Goal: Leave review/rating: Share an evaluation or opinion about a product, service, or content

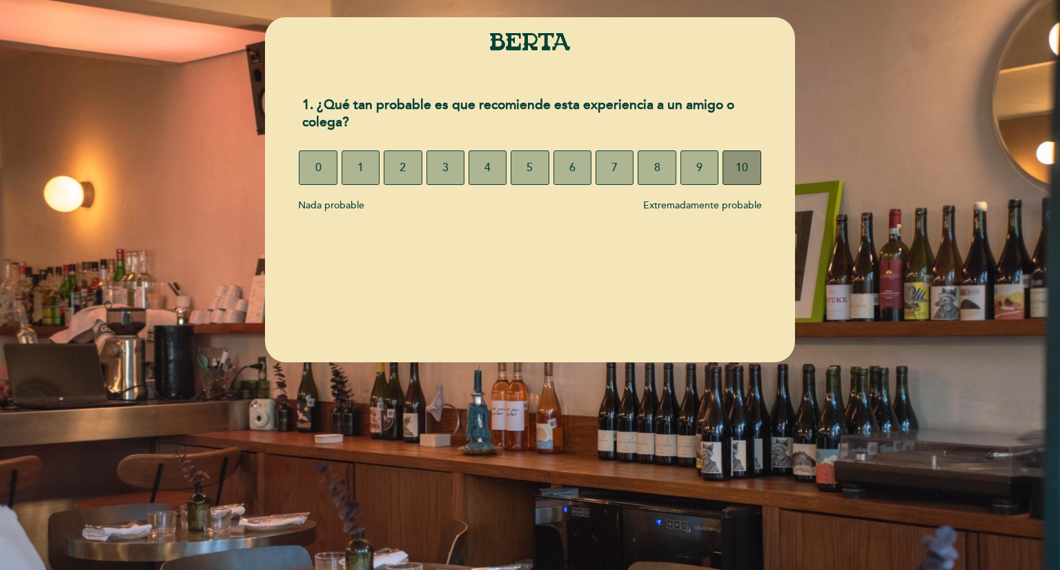
click at [735, 169] on span "10" at bounding box center [741, 167] width 12 height 39
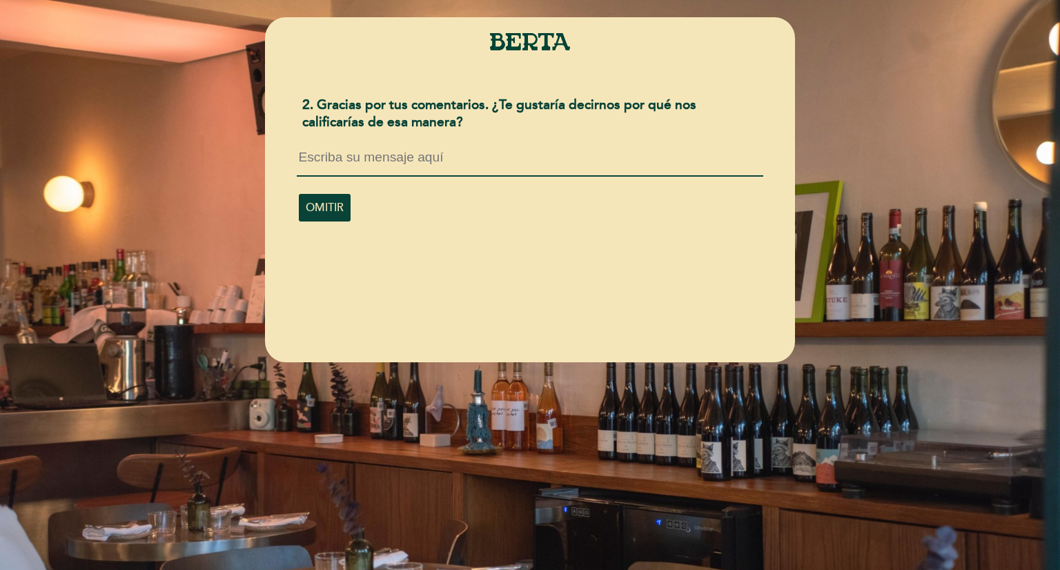
click at [334, 167] on textarea at bounding box center [530, 163] width 466 height 26
type textarea "E"
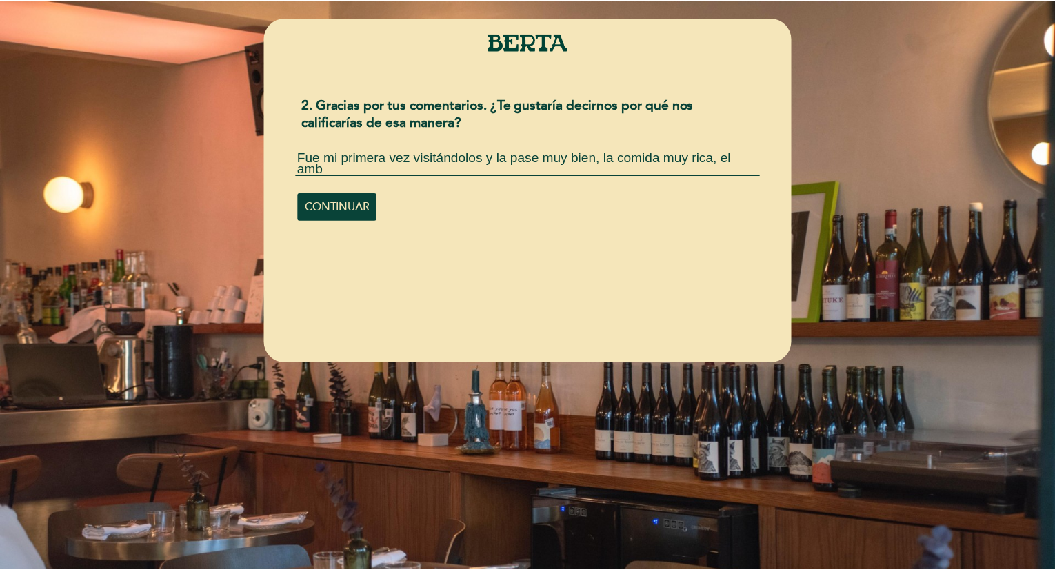
scroll to position [1, 0]
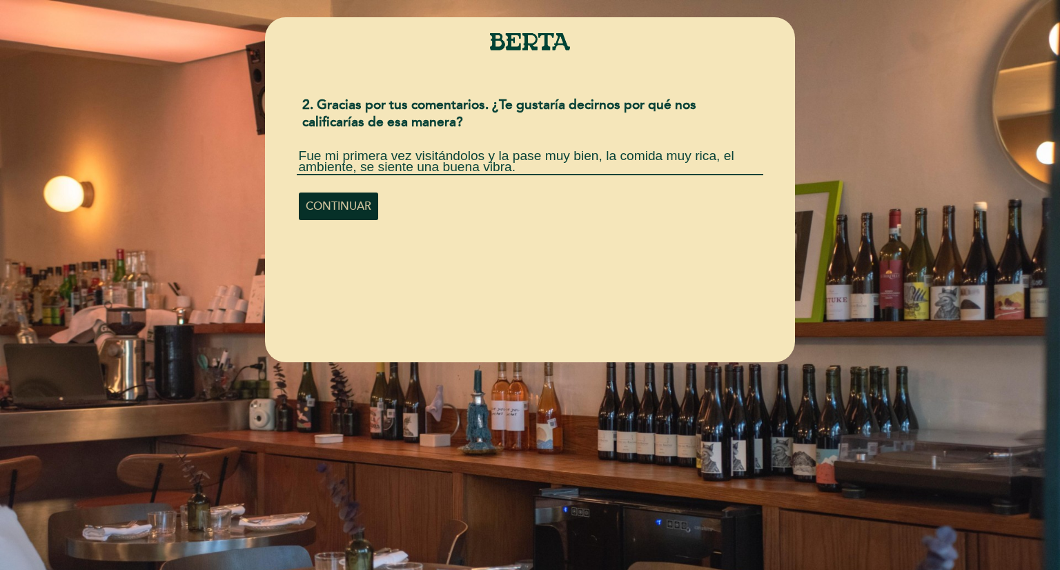
type textarea "Fue mi primera vez visitándolos y la pase muy bien, la comida muy rica, el ambi…"
click at [343, 221] on span "CONTINUAR" at bounding box center [339, 206] width 66 height 39
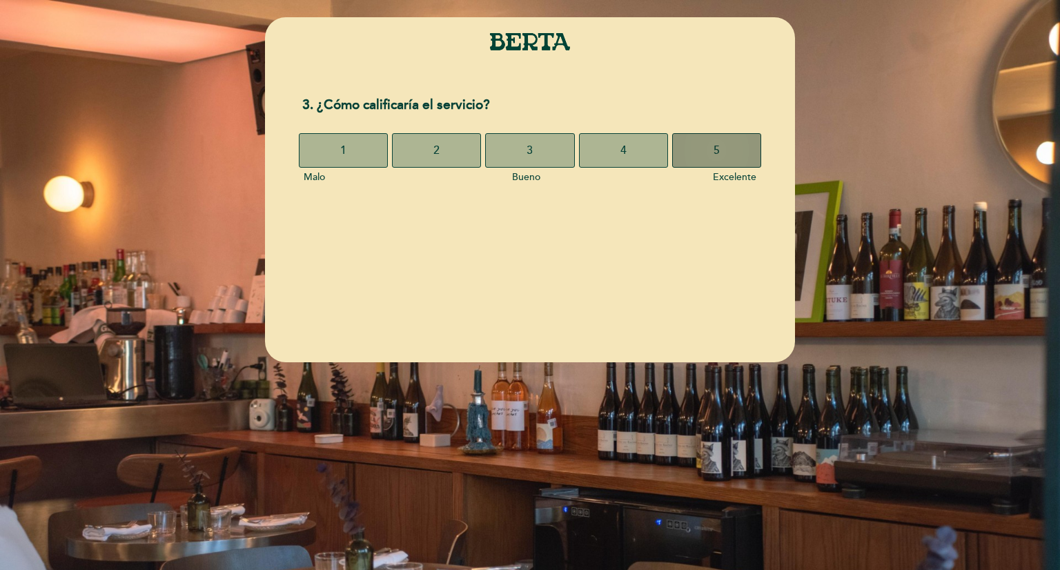
click at [712, 150] on button "5" at bounding box center [716, 150] width 89 height 34
click at [717, 144] on span "5" at bounding box center [716, 150] width 6 height 39
click at [735, 136] on button "5" at bounding box center [716, 150] width 89 height 34
click at [715, 152] on span "5" at bounding box center [716, 150] width 6 height 39
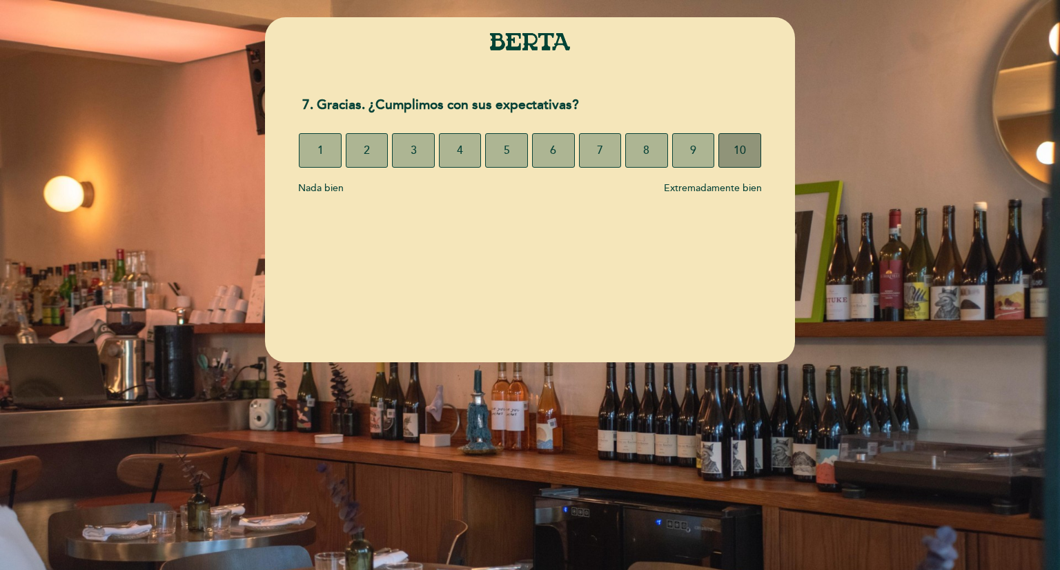
click at [747, 156] on button "10" at bounding box center [739, 150] width 43 height 34
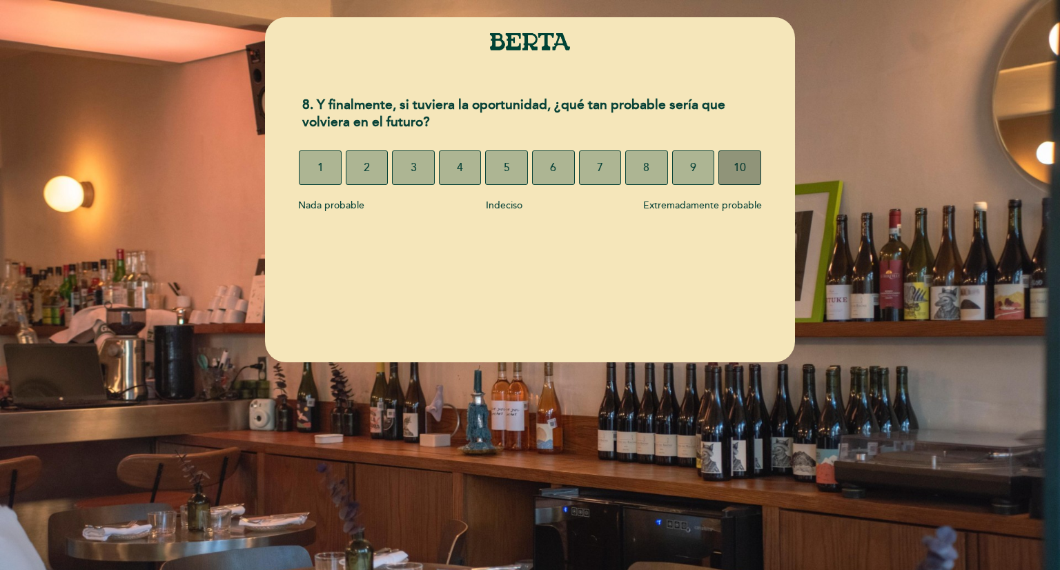
click at [751, 166] on button "10" at bounding box center [739, 167] width 43 height 34
select select "es"
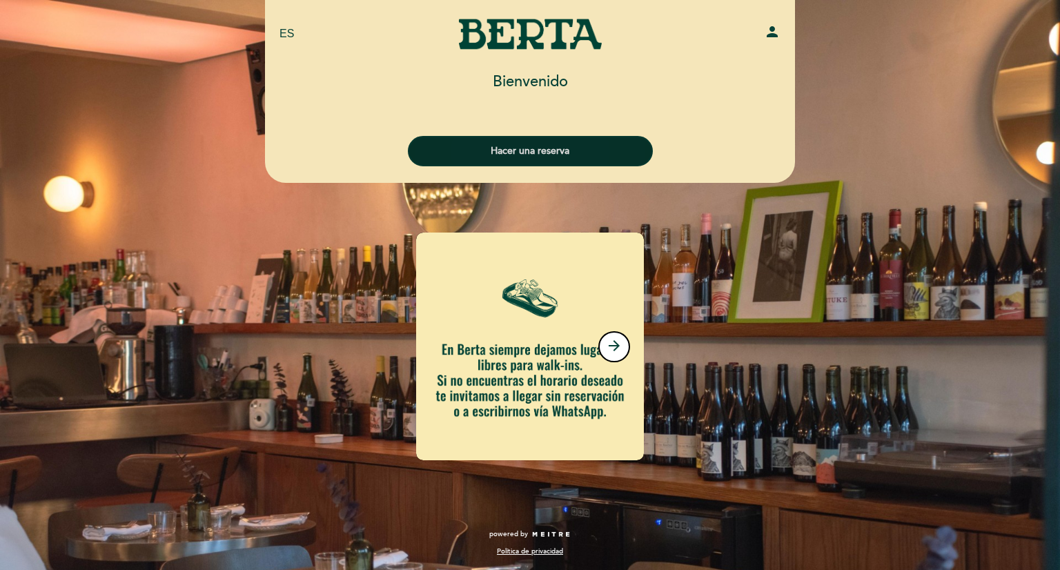
click at [537, 148] on button "Hacer una reserva" at bounding box center [530, 151] width 245 height 30
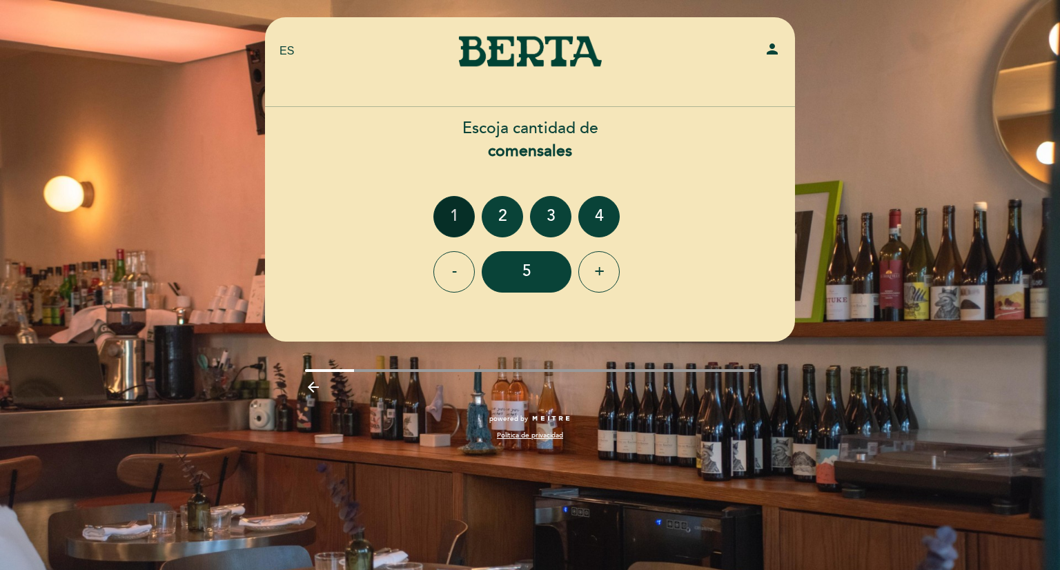
click at [461, 213] on div "1" at bounding box center [453, 216] width 41 height 41
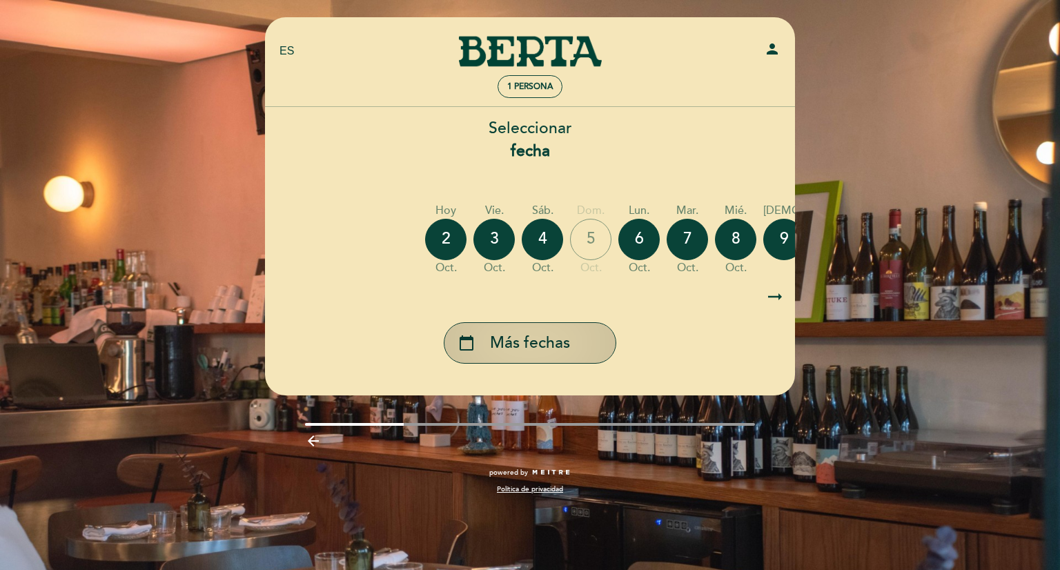
click at [526, 362] on div "calendar_today Más fechas" at bounding box center [530, 342] width 172 height 41
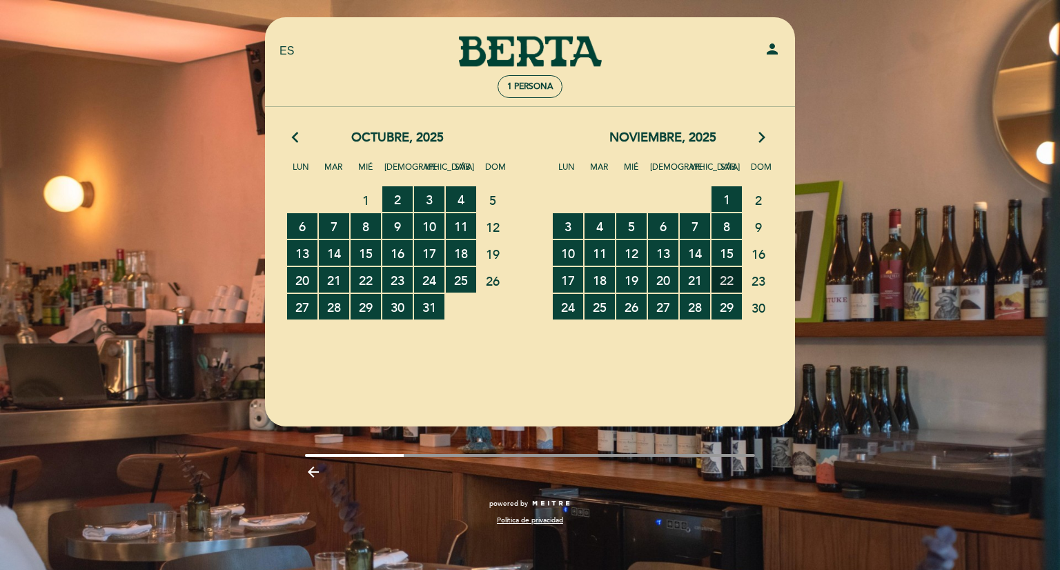
click at [731, 277] on span "22 RESERVAS DISPONIBLES" at bounding box center [726, 280] width 30 height 26
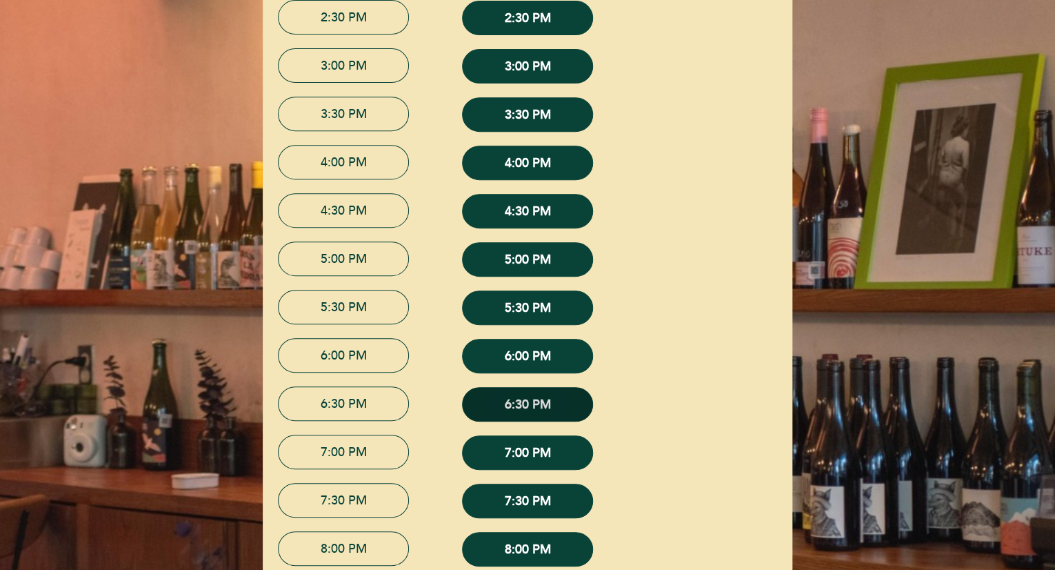
scroll to position [72, 0]
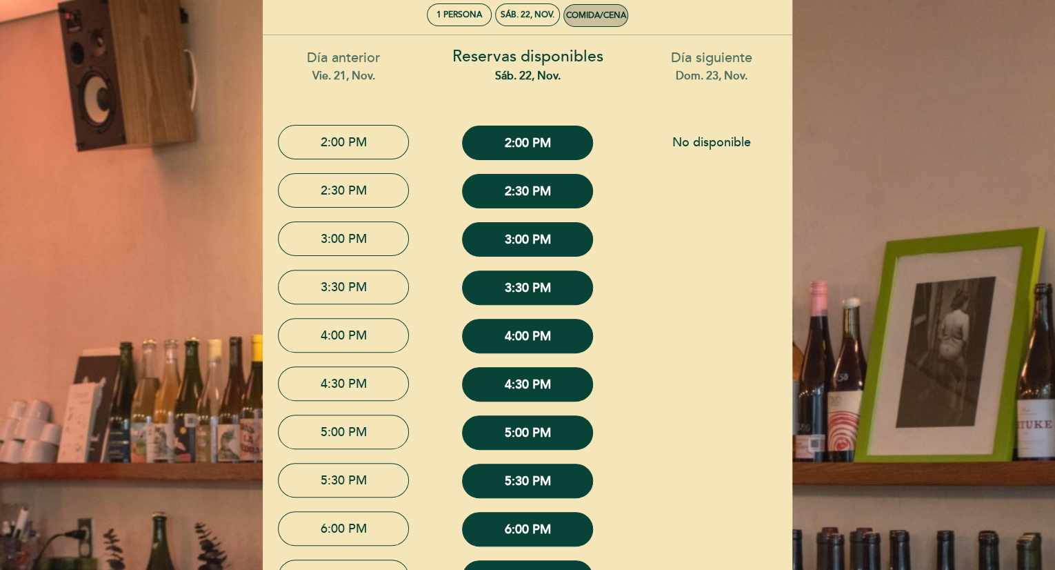
click at [599, 14] on div "Comida/Cena" at bounding box center [596, 15] width 60 height 10
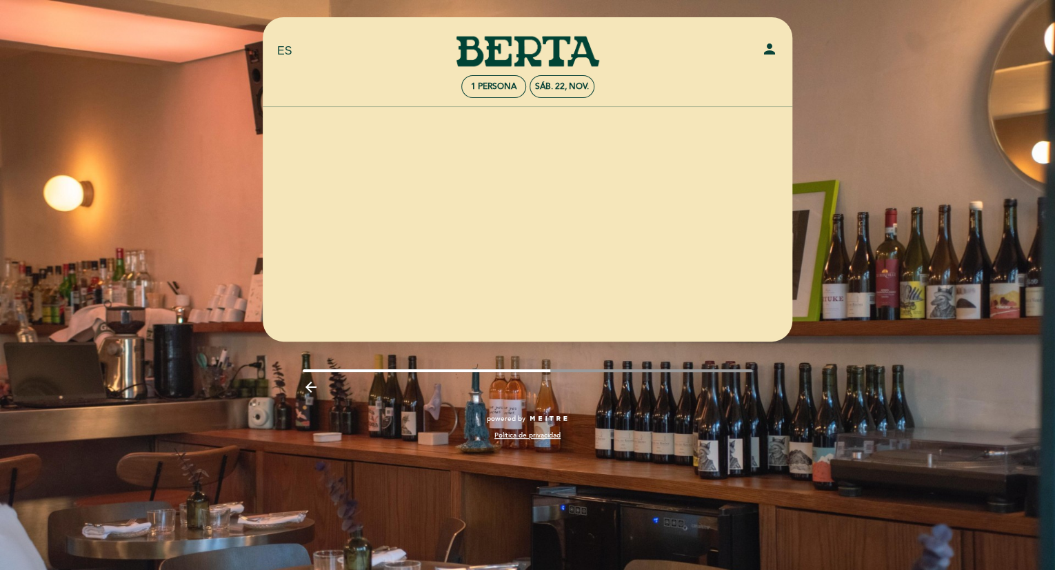
scroll to position [0, 0]
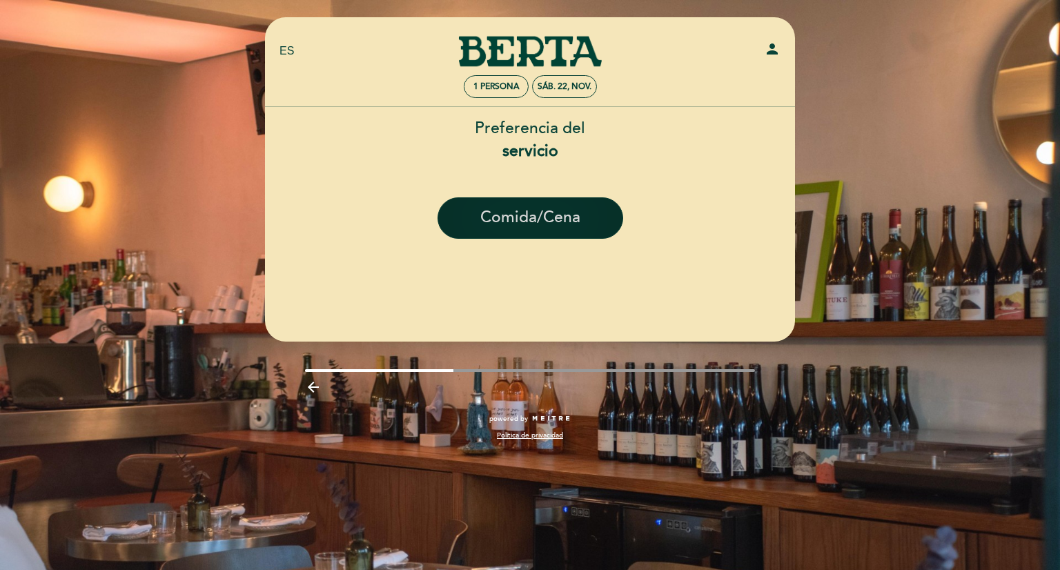
click at [533, 221] on button "Comida/Cena" at bounding box center [530, 217] width 186 height 41
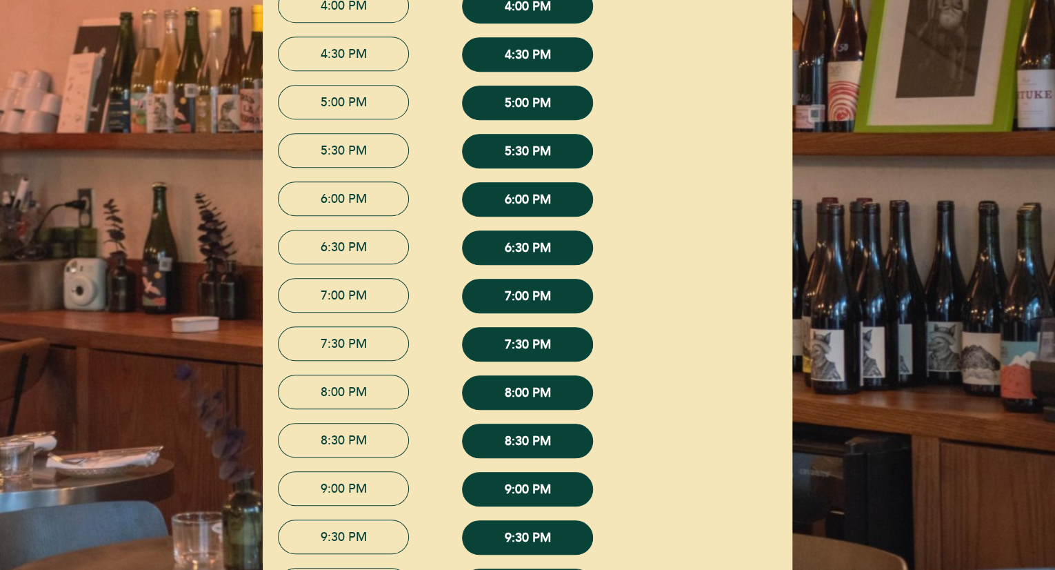
scroll to position [484, 0]
